Goal: Navigation & Orientation: Find specific page/section

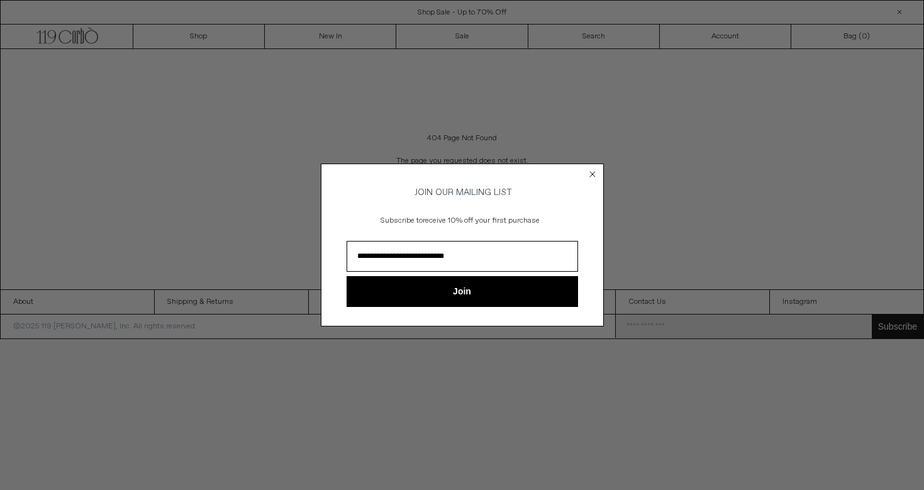
type input "**********"
click input "******" at bounding box center [0, 0] width 0 height 0
click at [481, 298] on button "Join" at bounding box center [462, 291] width 231 height 31
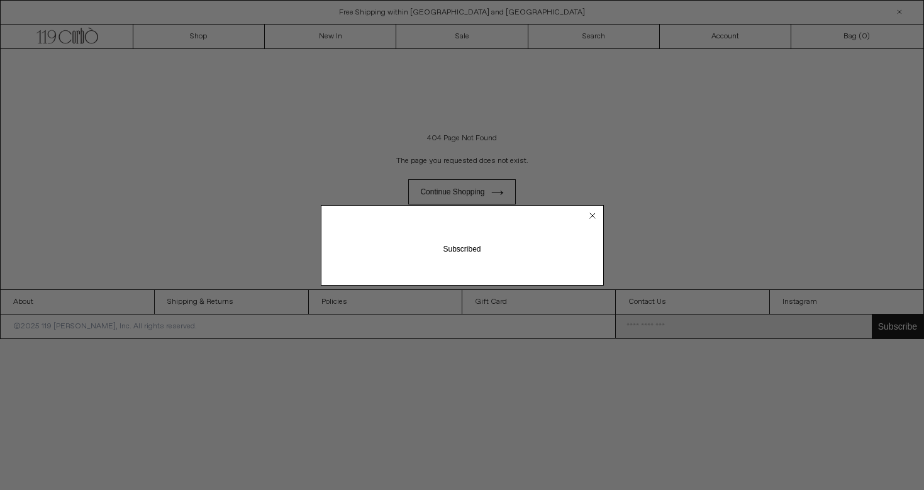
click at [593, 215] on circle "Close dialog" at bounding box center [592, 215] width 12 height 12
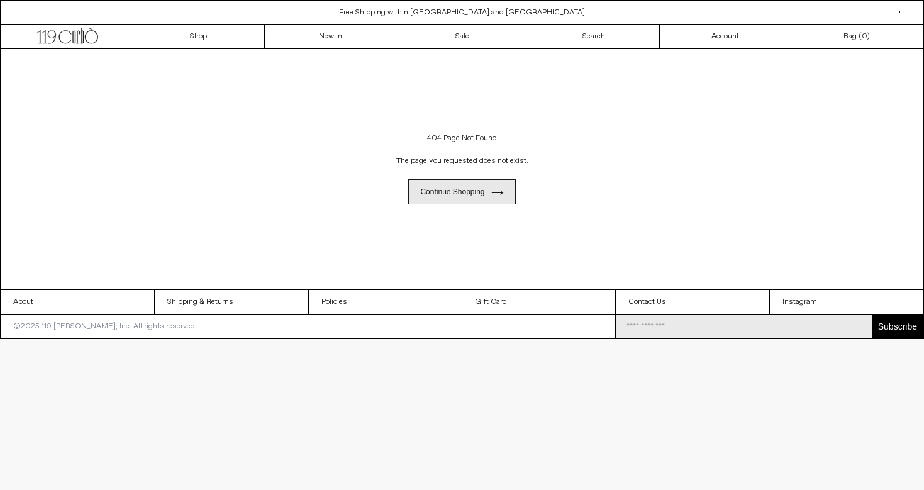
click at [482, 187] on link "Continue shopping" at bounding box center [461, 191] width 107 height 25
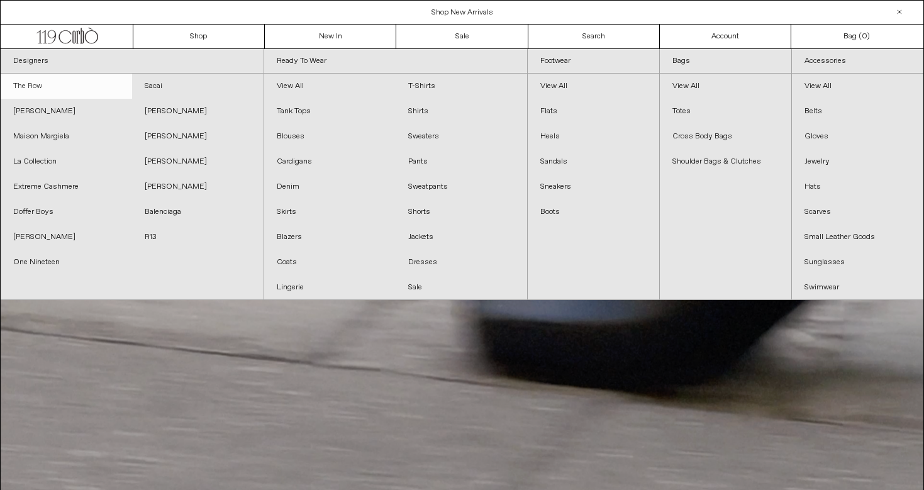
click at [55, 78] on link "The Row" at bounding box center [66, 86] width 131 height 25
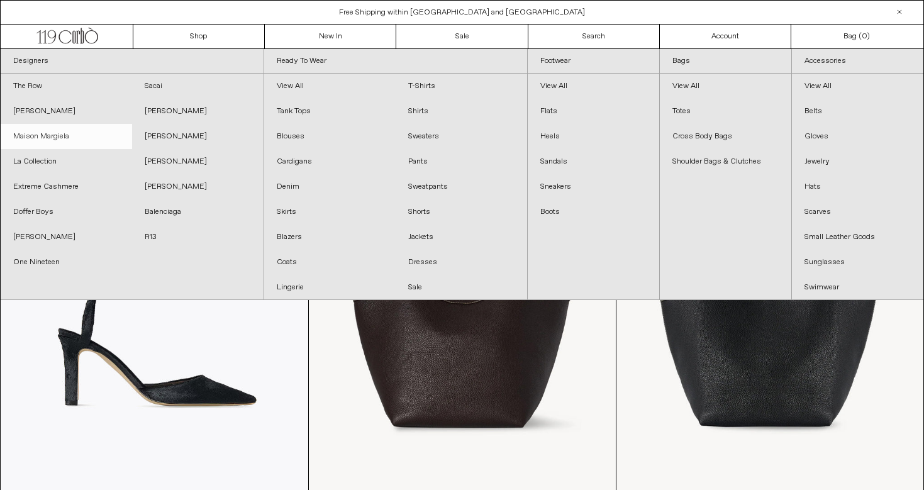
click at [62, 135] on link "Maison Margiela" at bounding box center [66, 136] width 131 height 25
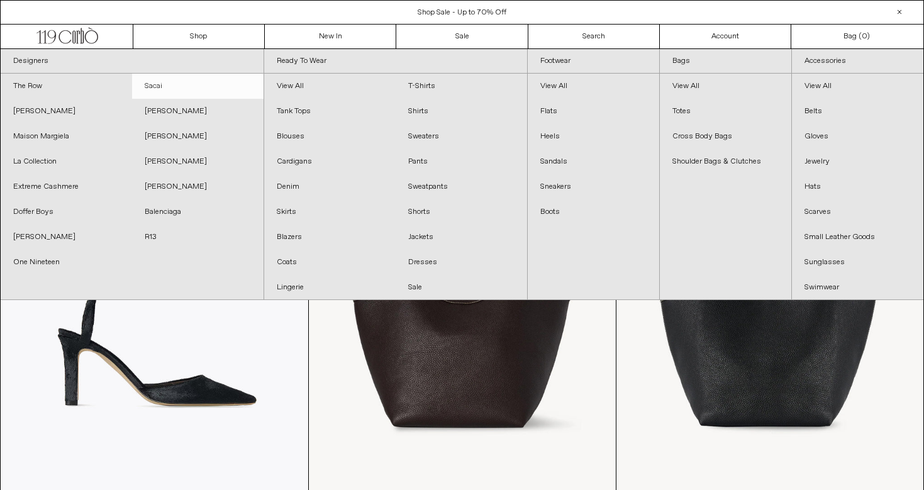
click at [164, 93] on link "Sacai" at bounding box center [197, 86] width 131 height 25
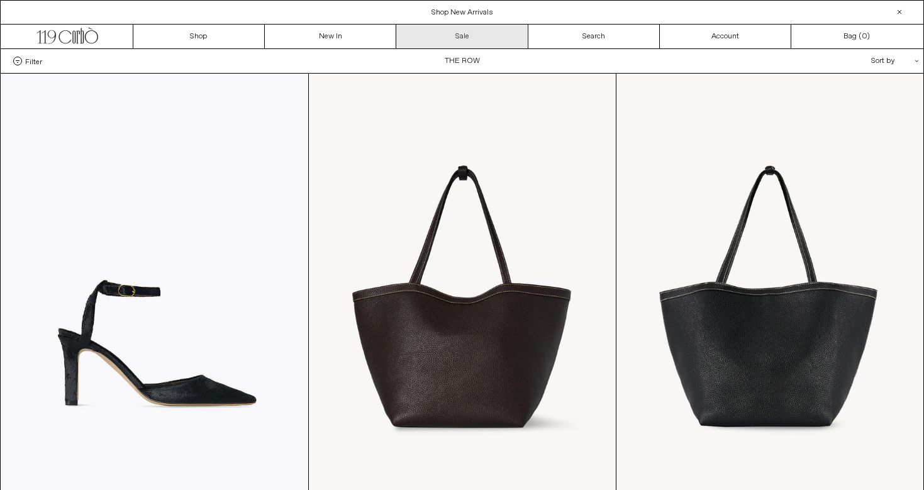
click at [470, 39] on link "Sale" at bounding box center [461, 37] width 131 height 24
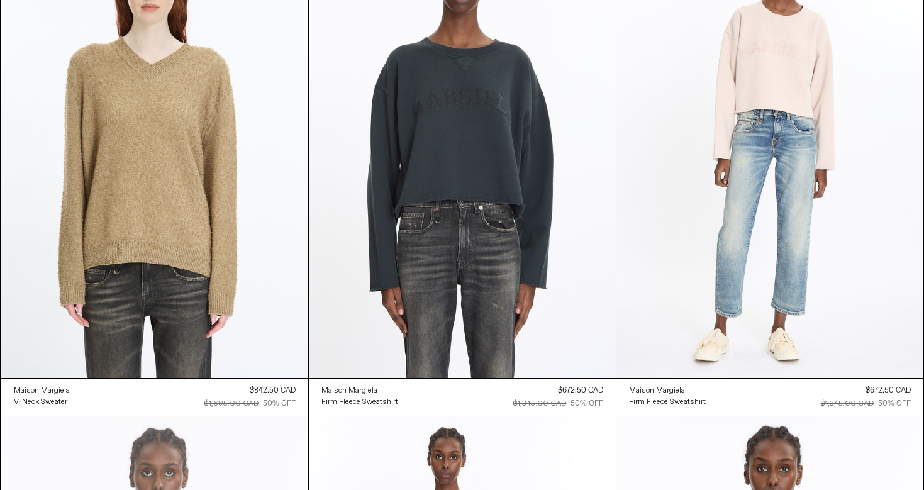
scroll to position [3489, 0]
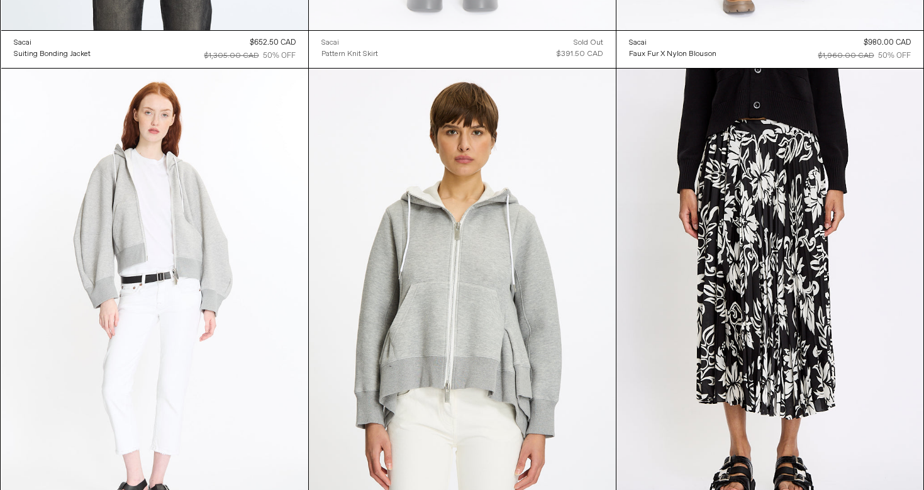
scroll to position [6947, 0]
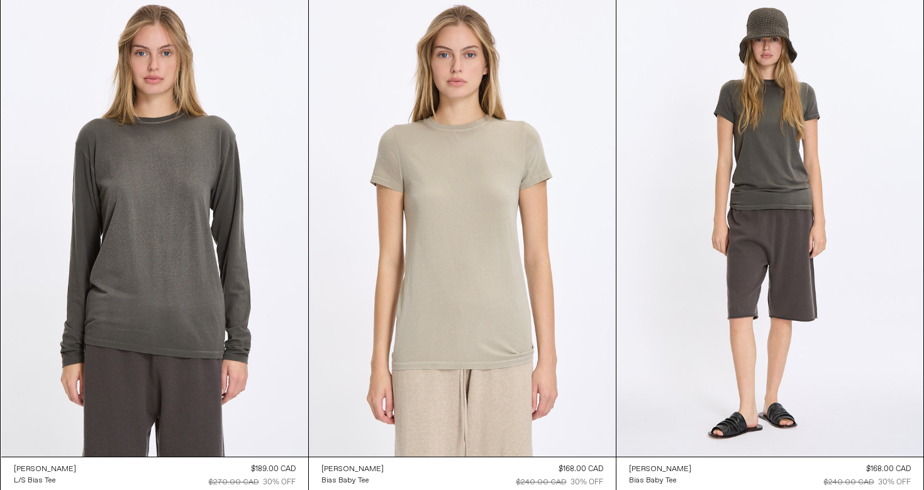
scroll to position [1076, 0]
